Goal: Entertainment & Leisure: Consume media (video, audio)

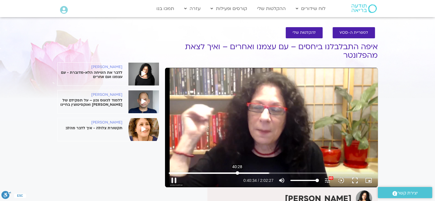
click at [237, 174] on input "Seek" at bounding box center [271, 172] width 205 height 3
click at [242, 173] on input "Seek" at bounding box center [271, 172] width 205 height 3
click at [355, 182] on button "fullscreen" at bounding box center [355, 181] width 14 height 14
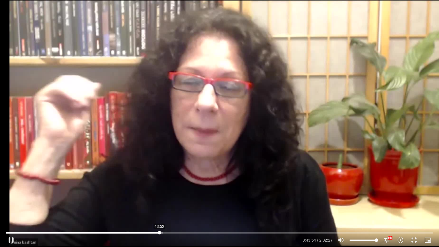
click at [160, 201] on input "Seek" at bounding box center [219, 232] width 427 height 3
click at [151, 201] on input "Seek" at bounding box center [219, 232] width 427 height 3
click at [155, 201] on input "Seek" at bounding box center [219, 232] width 427 height 3
click at [154, 201] on input "Seek" at bounding box center [219, 232] width 427 height 3
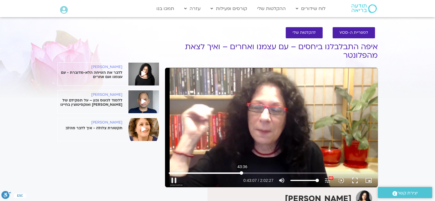
click at [242, 173] on input "Seek" at bounding box center [271, 172] width 205 height 3
click at [245, 173] on input "Seek" at bounding box center [271, 172] width 205 height 3
click at [242, 172] on input "Seek" at bounding box center [271, 172] width 205 height 3
click at [247, 174] on input "Seek" at bounding box center [271, 172] width 205 height 3
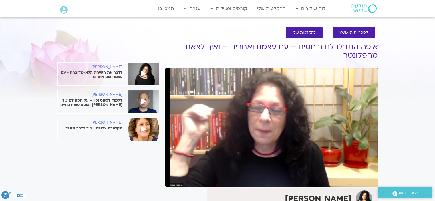
click at [349, 116] on div "Skip Ad 46:33 pause 0:48:38 / 2:02:27 volume_up Mute tune Resolution Auto 1122p…" at bounding box center [271, 128] width 213 height 120
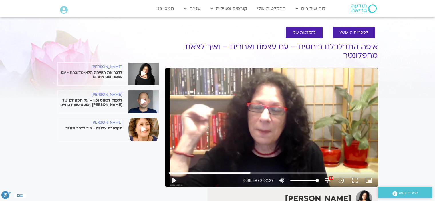
click at [277, 104] on div "Skip Ad 46:33 play_arrow 0:48:39 / 2:02:27 volume_up Mute tune Resolution Auto …" at bounding box center [271, 128] width 213 height 120
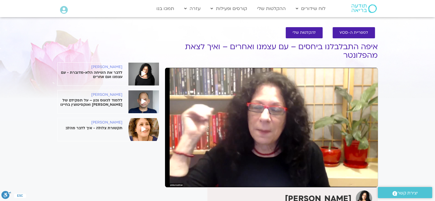
click at [277, 104] on div "Skip Ad 46:33 pause 0:48:40 / 2:02:27 volume_up Mute tune Resolution Auto 1122p…" at bounding box center [271, 128] width 213 height 120
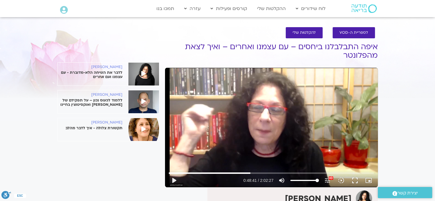
click at [277, 104] on div "Skip Ad 46:33 play_arrow 0:48:41 / 2:02:27 volume_up Mute tune Resolution Auto …" at bounding box center [271, 128] width 213 height 120
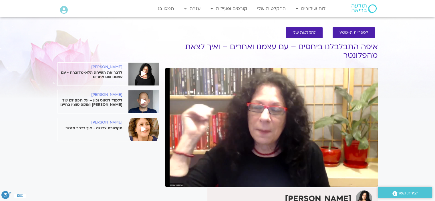
click at [281, 123] on div "Skip Ad 46:33 pause 0:48:46 / 2:02:27 volume_up Mute tune Resolution Auto 1122p…" at bounding box center [271, 128] width 213 height 120
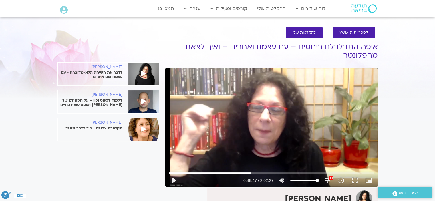
click at [281, 123] on div "Skip Ad 46:33 play_arrow 0:48:47 / 2:02:27 volume_up Mute tune Resolution Auto …" at bounding box center [271, 128] width 213 height 120
click at [255, 110] on div "Skip Ad 46:33 pause 0:48:55 / 2:02:27 volume_up Mute tune Resolution Auto 1122p…" at bounding box center [271, 128] width 213 height 120
click at [255, 110] on div "Skip Ad 46:33 play_arrow 0:48:55 / 2:02:27 volume_up Mute tune Resolution Auto …" at bounding box center [271, 128] width 213 height 120
click at [275, 114] on div "Skip Ad 46:33 pause 0:49:02 / 2:02:27 volume_up Mute tune Resolution Auto 1122p…" at bounding box center [271, 128] width 213 height 120
click at [275, 114] on div "Skip Ad 46:33 play_arrow 0:49:02 / 2:02:27 volume_up Mute tune Resolution Auto …" at bounding box center [271, 128] width 213 height 120
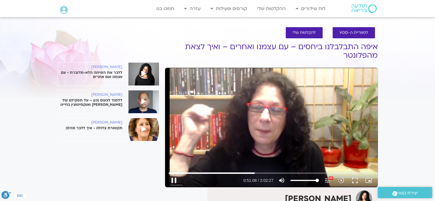
click at [246, 124] on div "Skip Ad 46:33 pause 0:51:08 / 2:02:27 volume_up Mute tune Resolution Auto 1122p…" at bounding box center [271, 128] width 213 height 120
click at [254, 174] on input "Seek" at bounding box center [271, 172] width 205 height 3
click at [253, 174] on input "Seek" at bounding box center [271, 172] width 205 height 3
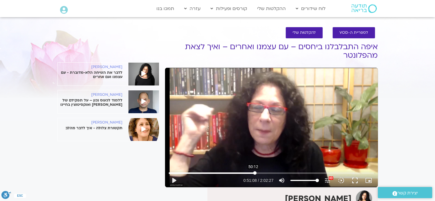
click at [253, 174] on input "Seek" at bounding box center [271, 172] width 205 height 3
click at [248, 128] on div "Skip Ad 50:12 play_arrow 0:51:08 / 2:02:27 volume_up Mute tune Resolution Auto …" at bounding box center [271, 128] width 213 height 120
click at [252, 172] on input "Seek" at bounding box center [271, 172] width 205 height 3
click at [276, 128] on div "Skip Ad 49:30 pause 0:51:05 / 2:02:27 volume_up Mute tune Resolution Auto 1122p…" at bounding box center [271, 128] width 213 height 120
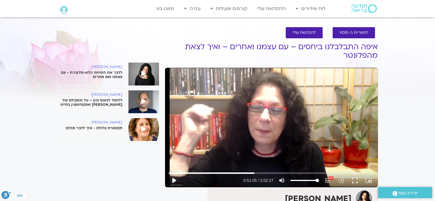
click at [271, 122] on div "Skip Ad 49:30 play_arrow 0:51:05 / 2:02:27 volume_up Mute tune Resolution Auto …" at bounding box center [271, 128] width 213 height 120
click at [271, 122] on div "Skip Ad 49:30 pause 0:51:06 / 2:02:27 volume_up Mute tune Resolution Auto 1122p…" at bounding box center [271, 128] width 213 height 120
click at [271, 122] on div "Skip Ad 49:30 play_arrow 0:51:07 / 2:02:27 volume_up Mute tune Resolution Auto …" at bounding box center [271, 128] width 213 height 120
click at [245, 135] on div "Skip Ad 49:30 pause 0:51:11 / 2:02:27 volume_up Mute tune Resolution Auto 1122p…" at bounding box center [271, 128] width 213 height 120
click at [245, 135] on div "Skip Ad 49:30 play_arrow 0:51:11 / 2:02:27 volume_up Mute tune Resolution Auto …" at bounding box center [271, 128] width 213 height 120
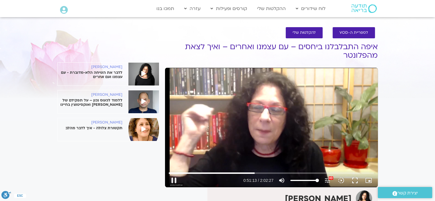
click at [254, 123] on div "Skip Ad 49:30 pause 0:51:13 / 2:02:27 volume_up Mute tune Resolution Auto 1122p…" at bounding box center [271, 128] width 213 height 120
click at [255, 121] on div "Skip Ad 49:30 play_arrow 0:51:14 / 2:02:27 volume_up Mute tune Resolution Auto …" at bounding box center [271, 128] width 213 height 120
click at [255, 121] on div "Skip Ad 49:30 pause 0:51:16 / 2:02:27 volume_up Mute tune Resolution Auto 1122p…" at bounding box center [271, 128] width 213 height 120
click at [255, 121] on div "Skip Ad 49:30 play_arrow 0:51:16 / 2:02:27 volume_up Mute tune Resolution Auto …" at bounding box center [271, 128] width 213 height 120
click at [247, 116] on div "Skip Ad 49:30 pause 0:51:34 / 2:02:27 volume_up Mute tune Resolution Auto 1122p…" at bounding box center [271, 128] width 213 height 120
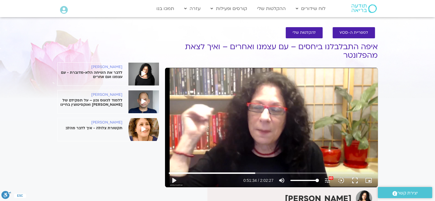
click at [247, 116] on div "Skip Ad 49:30 play_arrow 0:51:34 / 2:02:27 volume_up Mute tune Resolution Auto …" at bounding box center [271, 128] width 213 height 120
click at [276, 117] on div "Skip Ad 49:30 pause 0:53:23 / 2:02:27 volume_up Mute tune Resolution Auto 1122p…" at bounding box center [271, 128] width 213 height 120
type input "3203.719815"
